Goal: Information Seeking & Learning: Learn about a topic

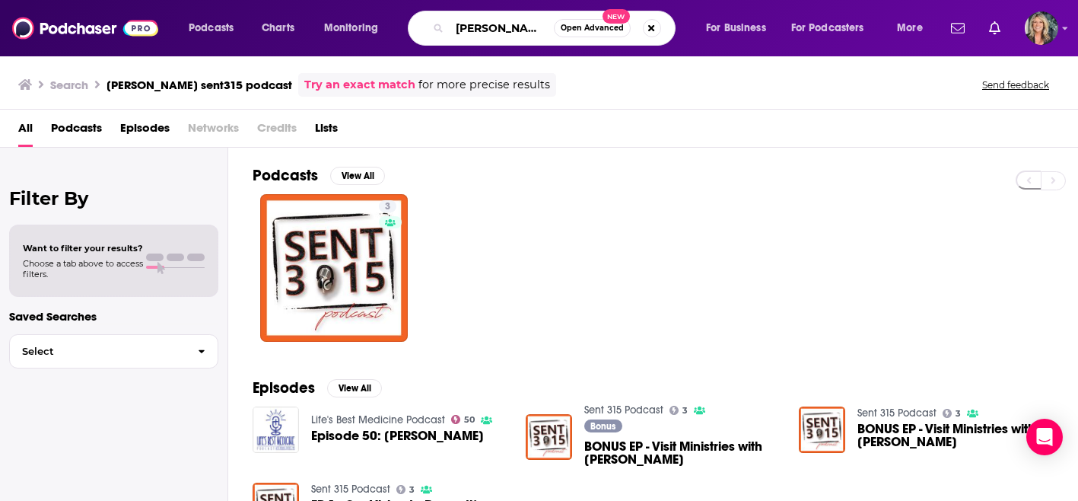
click at [473, 37] on input "[PERSON_NAME] sent315 podcast" at bounding box center [502, 28] width 104 height 24
drag, startPoint x: 543, startPoint y: 30, endPoint x: 440, endPoint y: 30, distance: 103.5
click at [440, 30] on div "[PERSON_NAME] sent315 podcast Open Advanced New" at bounding box center [542, 28] width 268 height 35
type input "t"
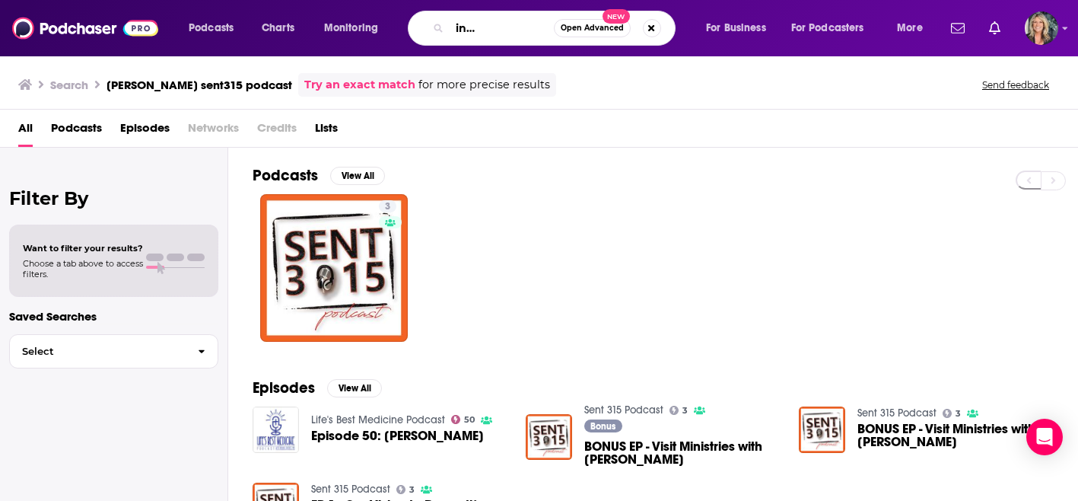
type input "New Beginnings [PERSON_NAME]"
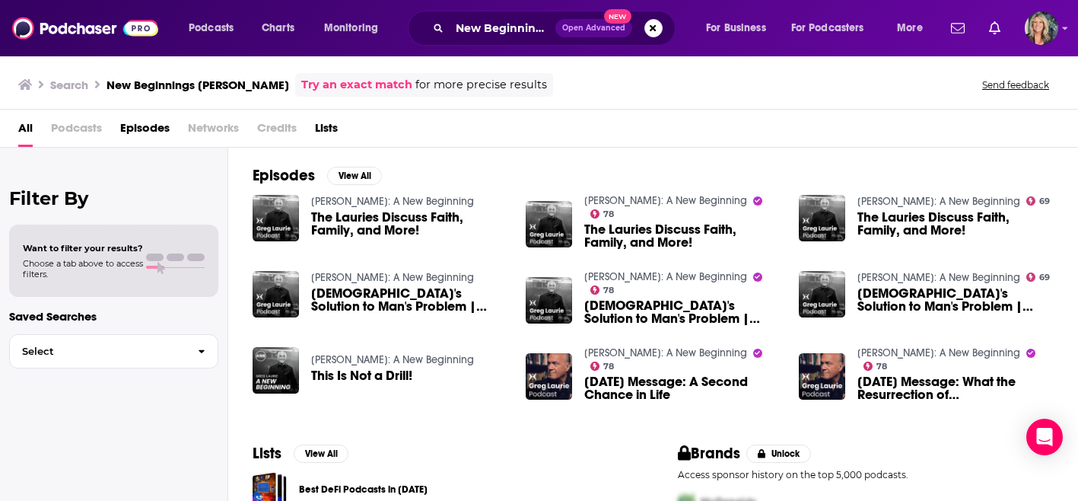
click at [318, 225] on span "The Lauries Discuss Faith, Family, and More!" at bounding box center [409, 224] width 196 height 26
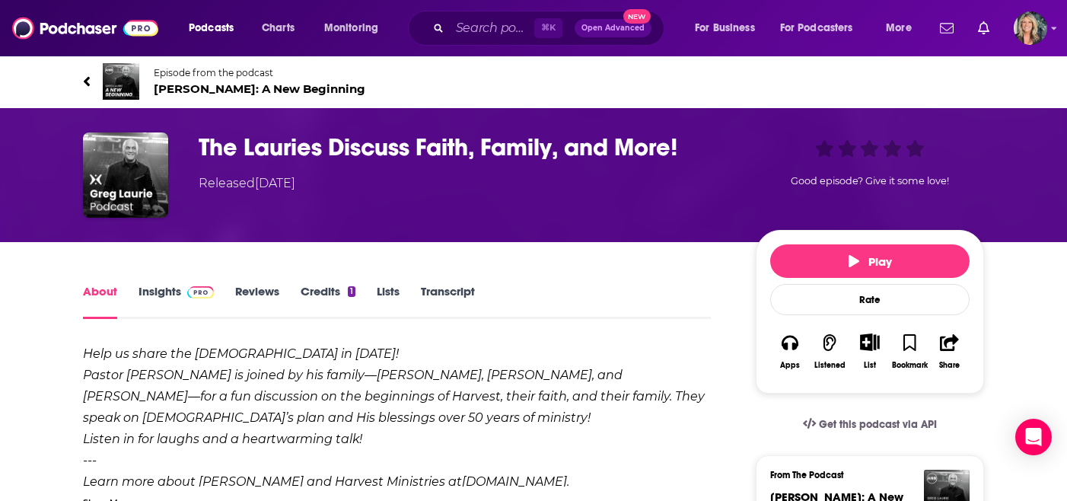
click at [173, 287] on link "Insights" at bounding box center [176, 301] width 75 height 35
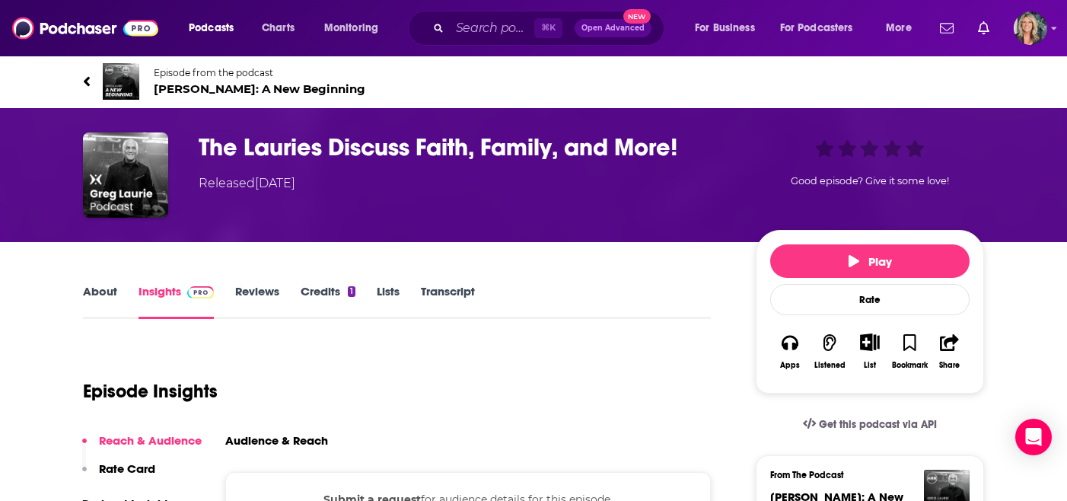
click at [197, 290] on img at bounding box center [200, 292] width 27 height 12
click at [182, 291] on span at bounding box center [197, 291] width 33 height 14
click at [759, 28] on button "For Business" at bounding box center [729, 28] width 90 height 24
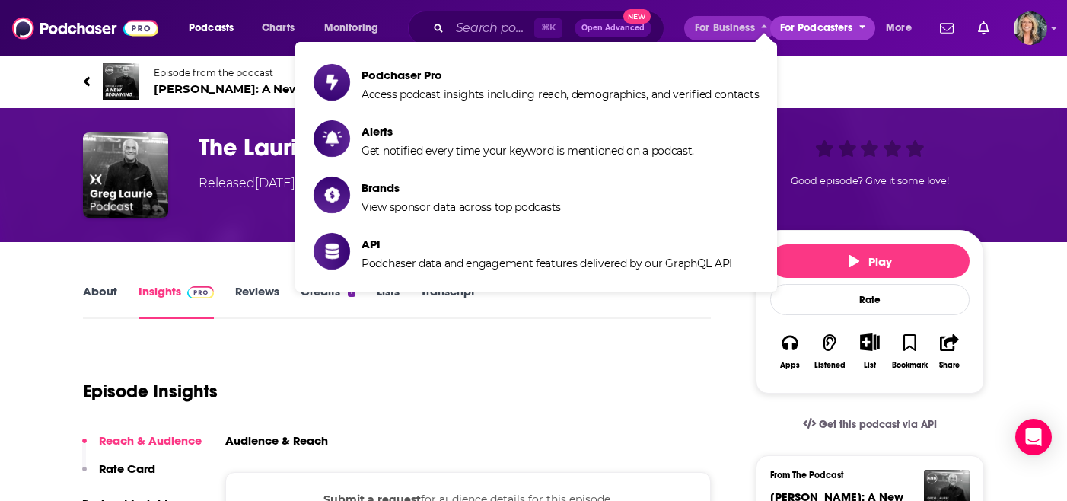
click at [807, 38] on span "For Podcasters" at bounding box center [816, 28] width 73 height 21
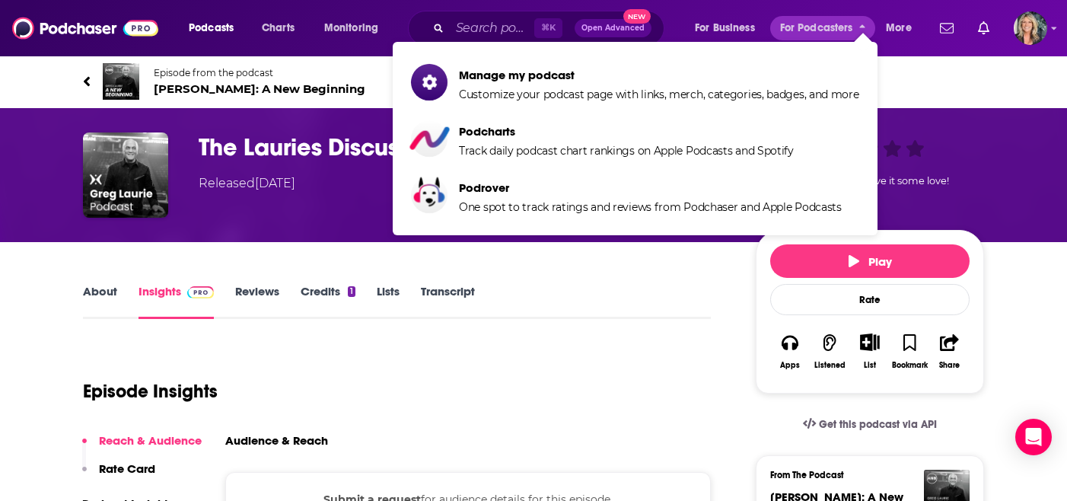
click at [999, 59] on div "Episode from the podcast [PERSON_NAME]: A New Beginning Next Episode" at bounding box center [533, 81] width 974 height 61
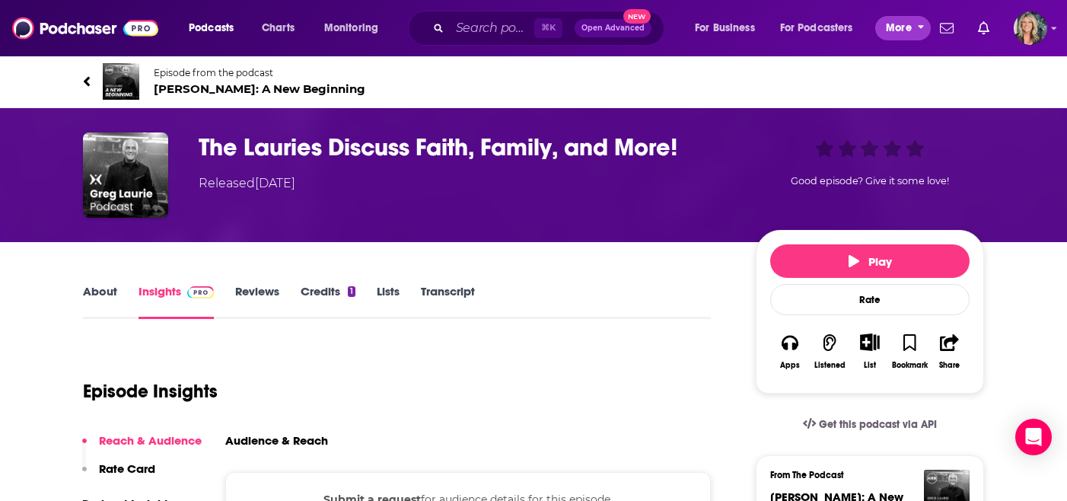
click at [906, 24] on span "More" at bounding box center [899, 28] width 26 height 21
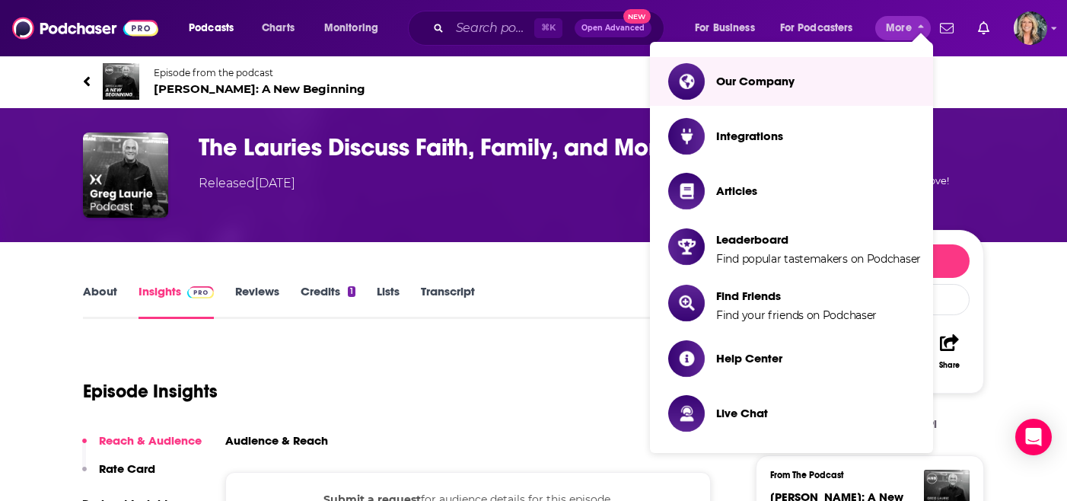
click at [965, 72] on link "Episode from the podcast [PERSON_NAME]: A New Beginning" at bounding box center [533, 81] width 901 height 37
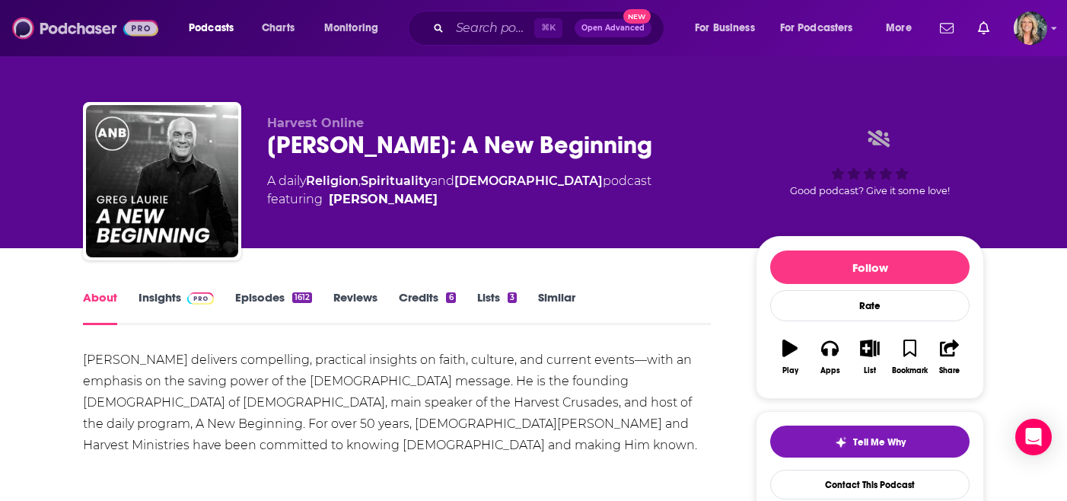
click at [41, 15] on img at bounding box center [85, 28] width 146 height 29
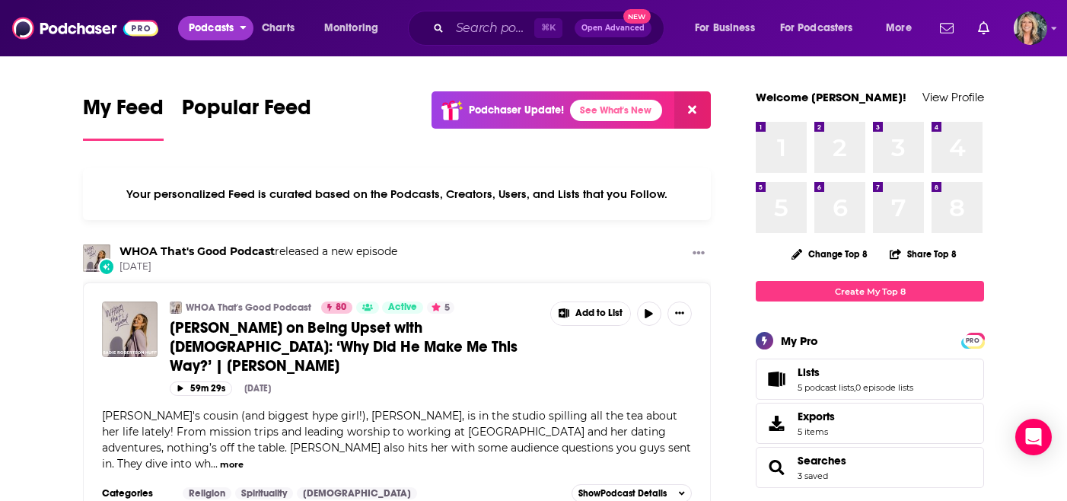
click at [214, 29] on span "Podcasts" at bounding box center [211, 28] width 45 height 21
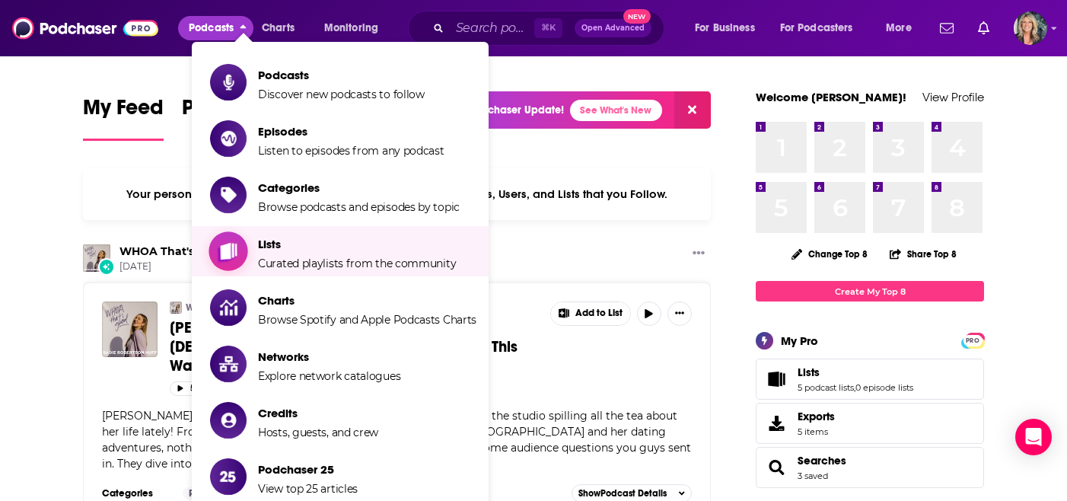
click at [261, 240] on span "Lists" at bounding box center [357, 244] width 198 height 14
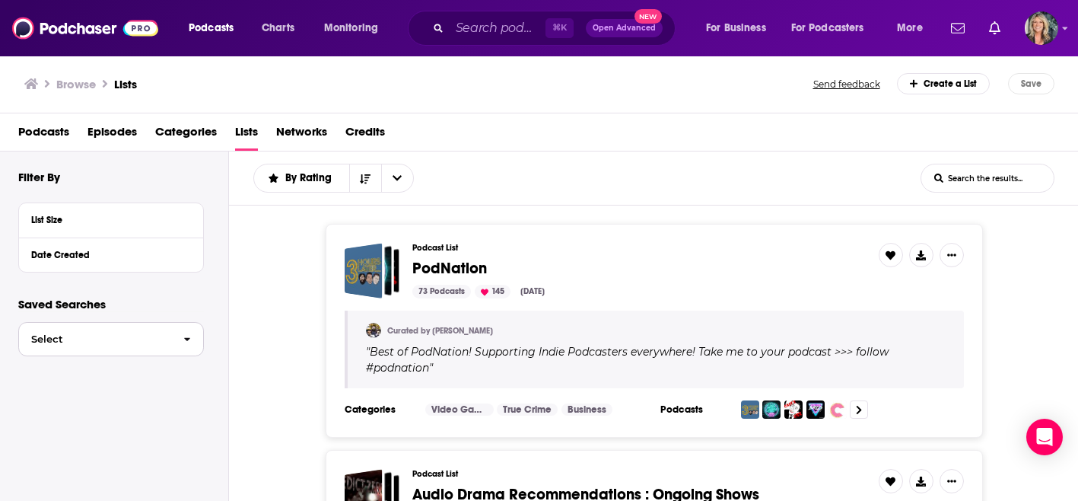
click at [185, 342] on icon "button" at bounding box center [187, 339] width 7 height 11
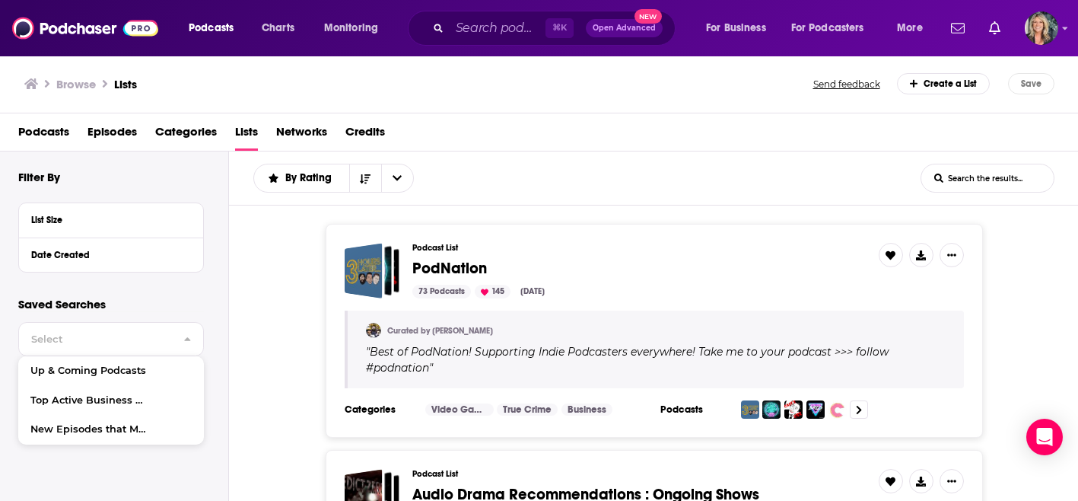
click at [218, 304] on div "Saved Searches Select Up & Coming Podcasts Top Active Business Podcasts New Epi…" at bounding box center [114, 372] width 228 height 151
click at [27, 129] on span "Podcasts" at bounding box center [43, 134] width 51 height 31
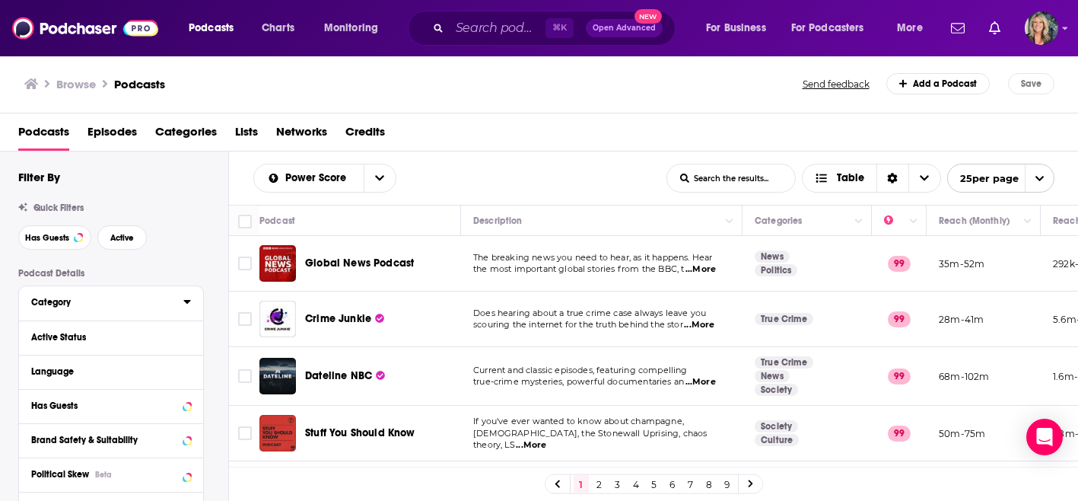
click at [182, 302] on button "Category" at bounding box center [107, 301] width 152 height 19
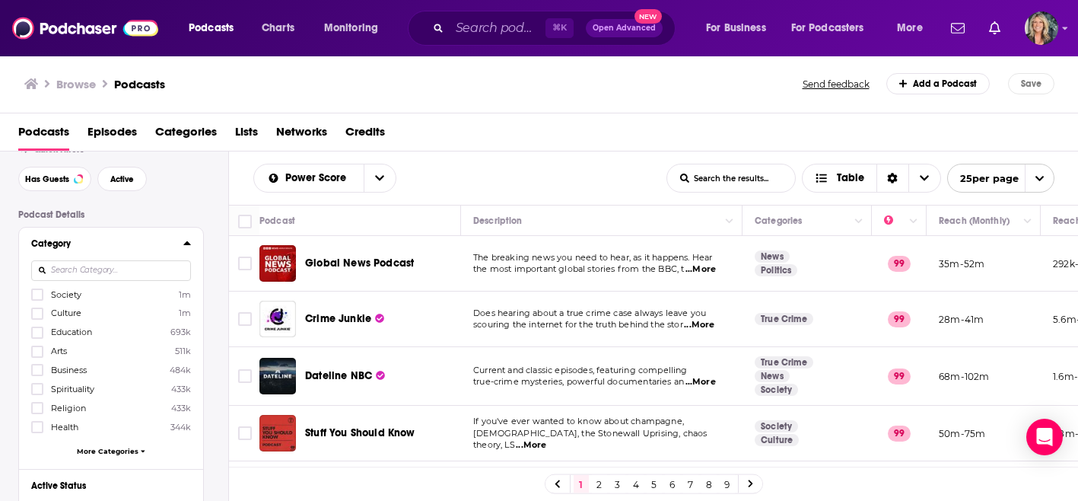
scroll to position [94, 0]
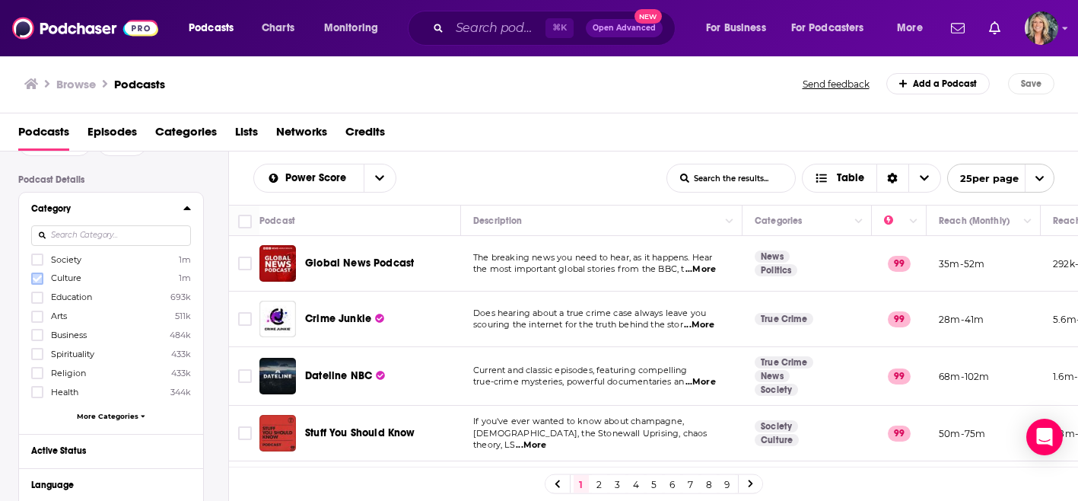
click at [37, 276] on icon at bounding box center [37, 278] width 9 height 9
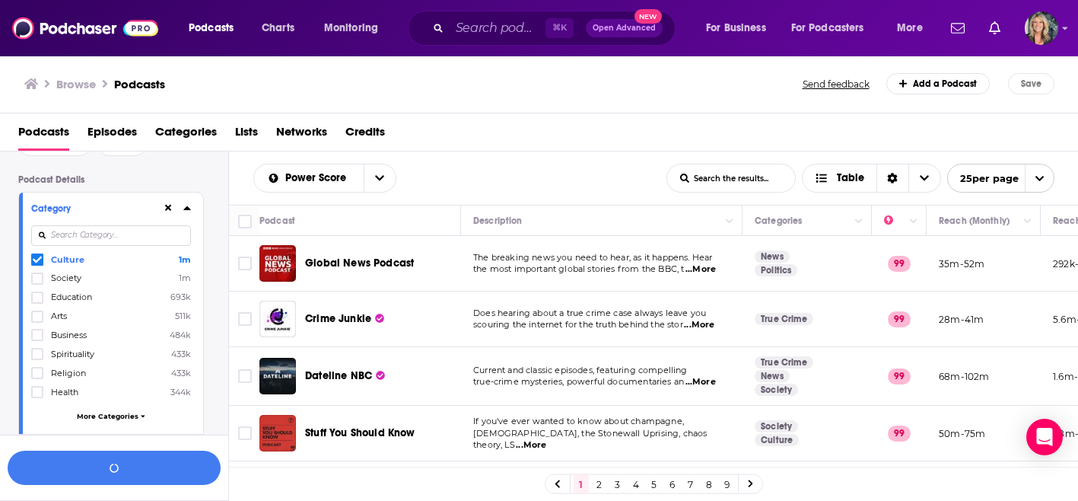
scroll to position [132, 0]
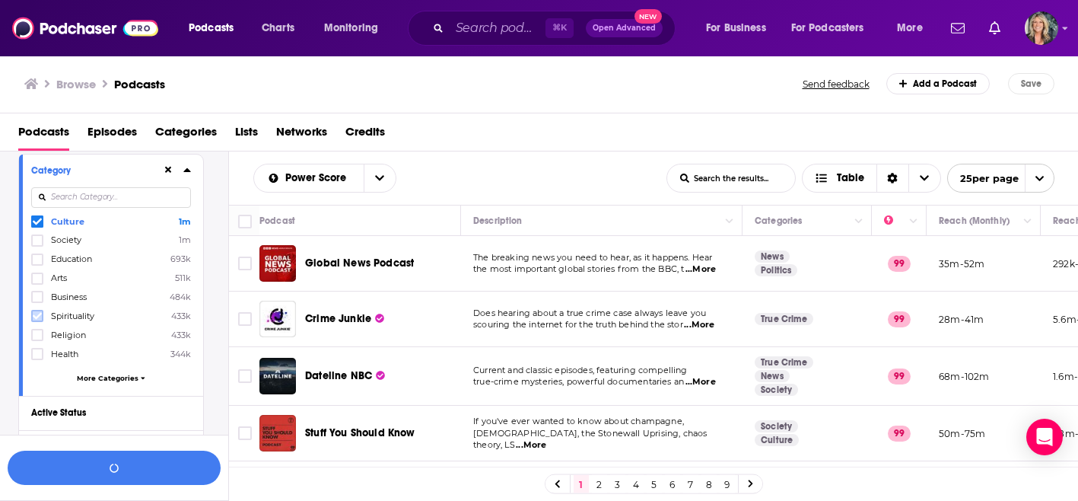
click at [37, 317] on icon at bounding box center [37, 316] width 9 height 7
click at [37, 334] on icon at bounding box center [37, 335] width 9 height 7
click at [165, 169] on icon at bounding box center [168, 170] width 7 height 10
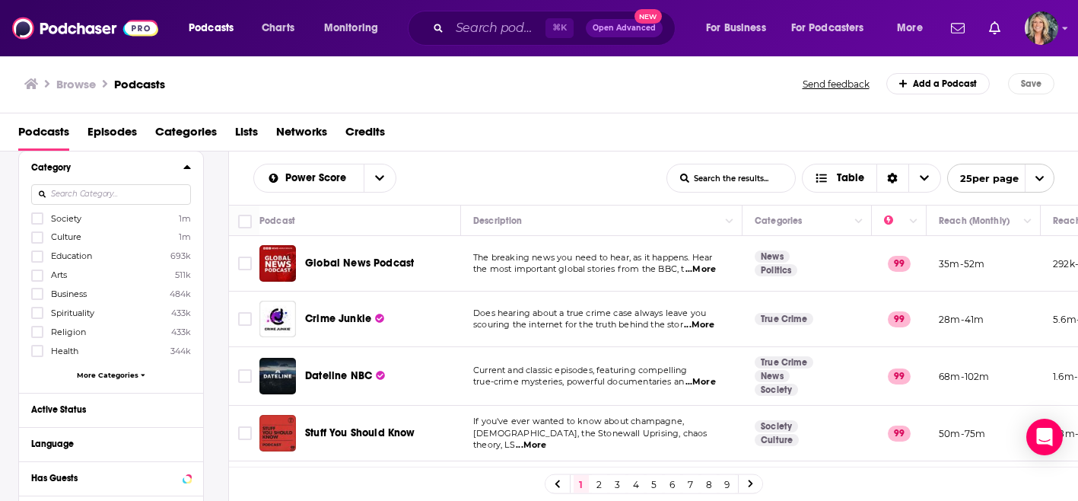
scroll to position [138, 0]
click at [58, 192] on input at bounding box center [111, 191] width 160 height 21
click at [37, 231] on icon at bounding box center [37, 234] width 9 height 9
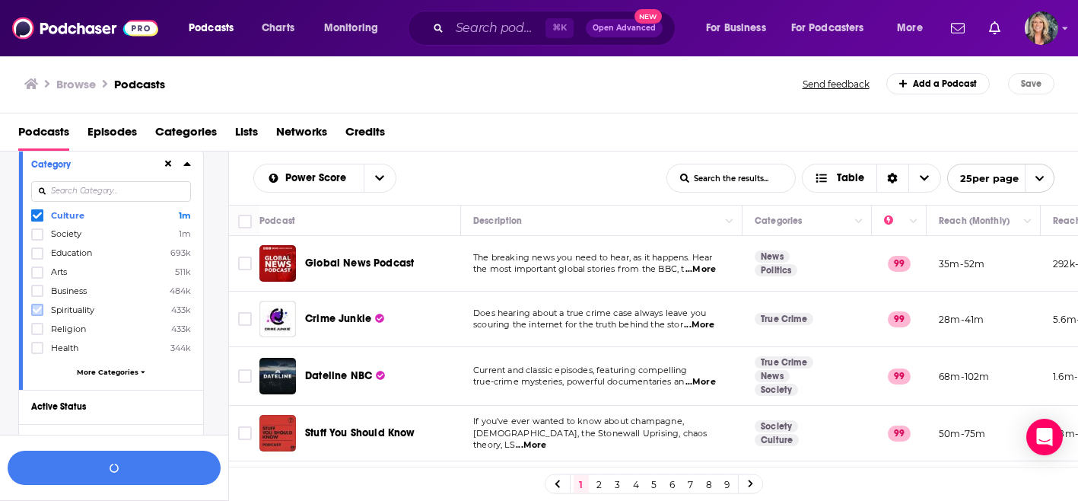
click at [37, 309] on icon at bounding box center [37, 309] width 9 height 9
click at [37, 327] on icon at bounding box center [37, 328] width 9 height 9
click at [99, 377] on div "Culture 1m Spirituality 433k Religion 433k Society 1m Education 693k Arts 511k …" at bounding box center [111, 296] width 160 height 175
click at [116, 371] on span "More Categories" at bounding box center [108, 372] width 62 height 8
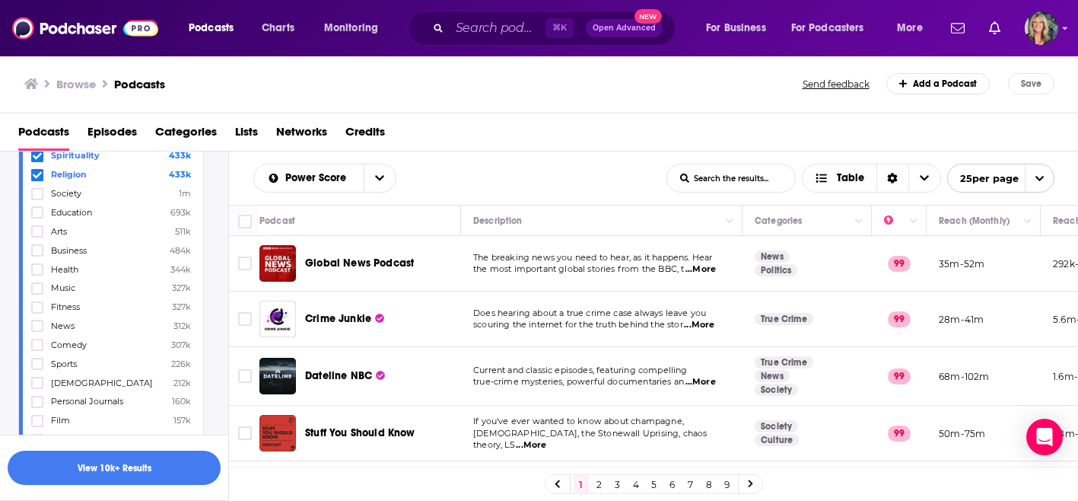
scroll to position [220, 0]
drag, startPoint x: 34, startPoint y: 381, endPoint x: 40, endPoint y: 376, distance: 8.1
click at [40, 376] on icon at bounding box center [37, 379] width 9 height 7
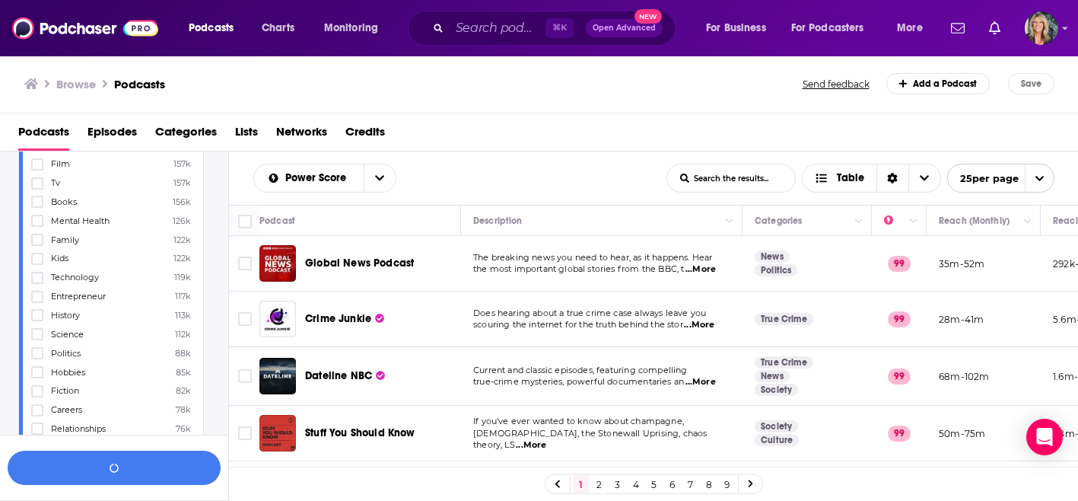
scroll to position [486, 0]
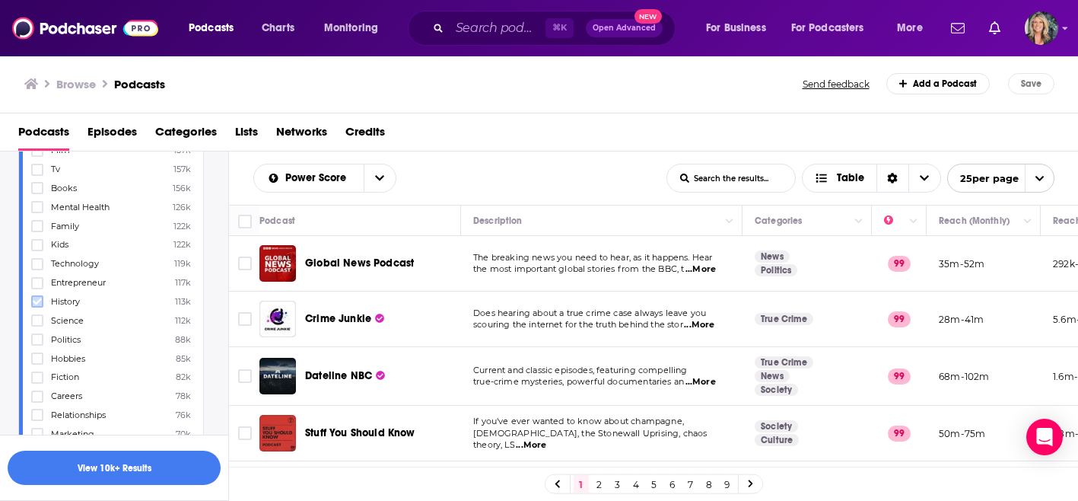
click at [36, 302] on icon at bounding box center [37, 301] width 9 height 9
click at [35, 230] on icon at bounding box center [37, 229] width 9 height 7
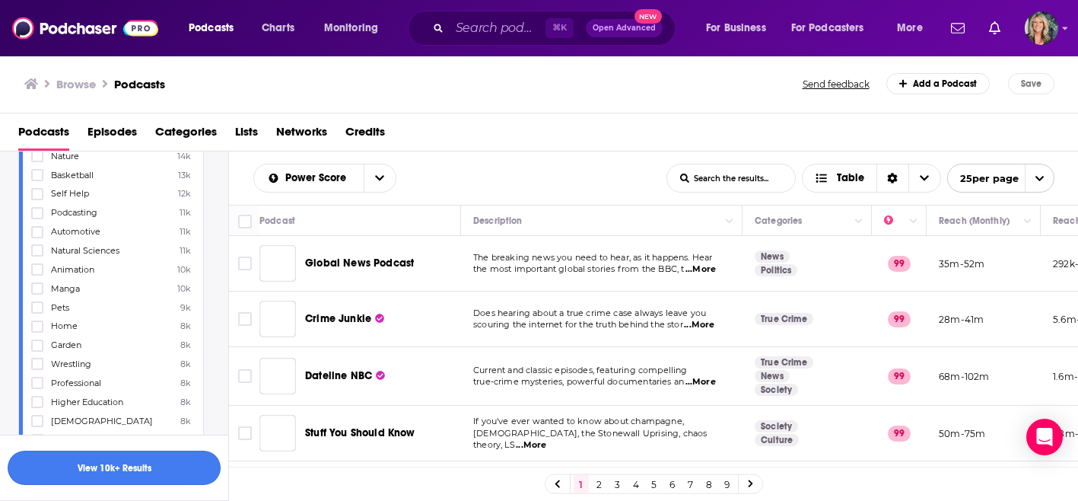
scroll to position [1393, 0]
